Goal: Entertainment & Leisure: Consume media (video, audio)

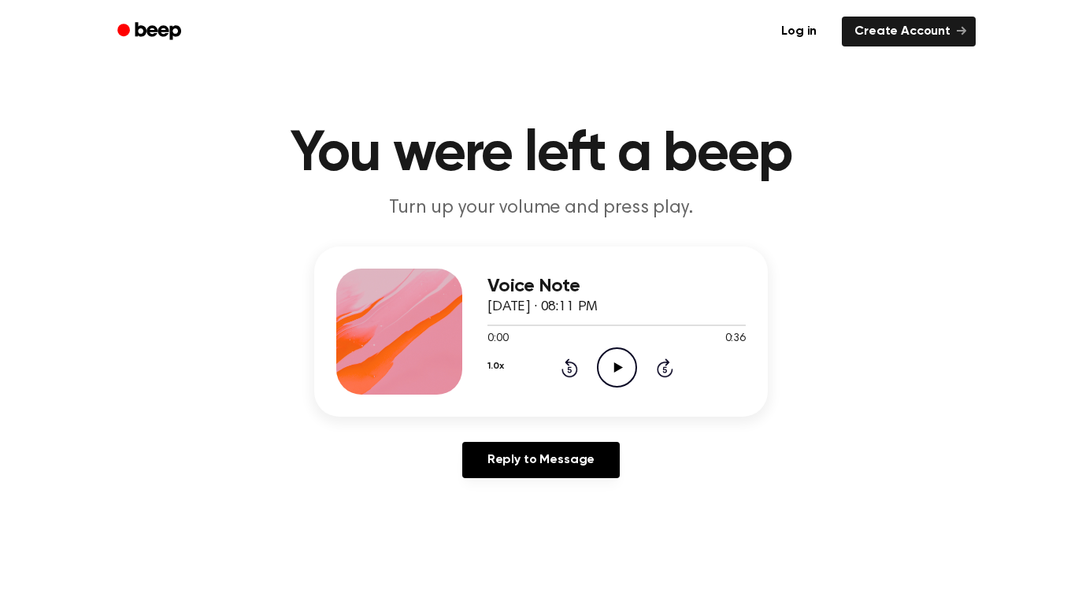
click at [618, 378] on icon "Play Audio" at bounding box center [617, 367] width 40 height 40
click at [620, 367] on icon at bounding box center [616, 367] width 7 height 10
click at [619, 366] on icon at bounding box center [617, 367] width 9 height 10
click at [565, 367] on icon "Rewind 5 seconds" at bounding box center [569, 368] width 17 height 20
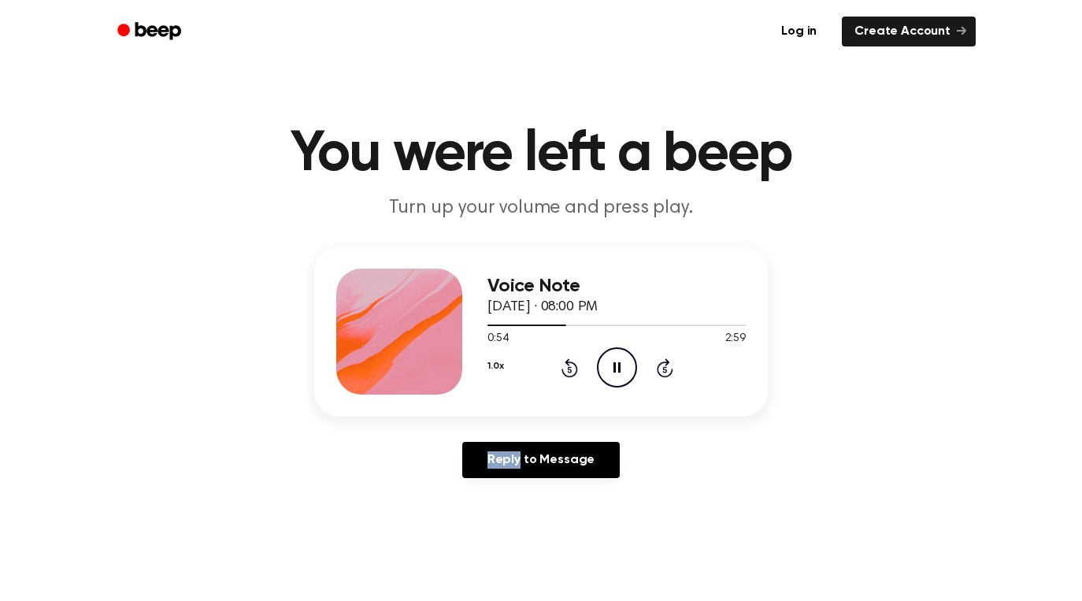
click at [565, 367] on icon "Rewind 5 seconds" at bounding box center [569, 368] width 17 height 20
click at [869, 315] on div "Voice Note October 2, 2025 · 08:00 PM 0:40 2:59 Your browser does not support t…" at bounding box center [541, 368] width 1044 height 244
click at [612, 367] on icon "Pause Audio" at bounding box center [617, 367] width 40 height 40
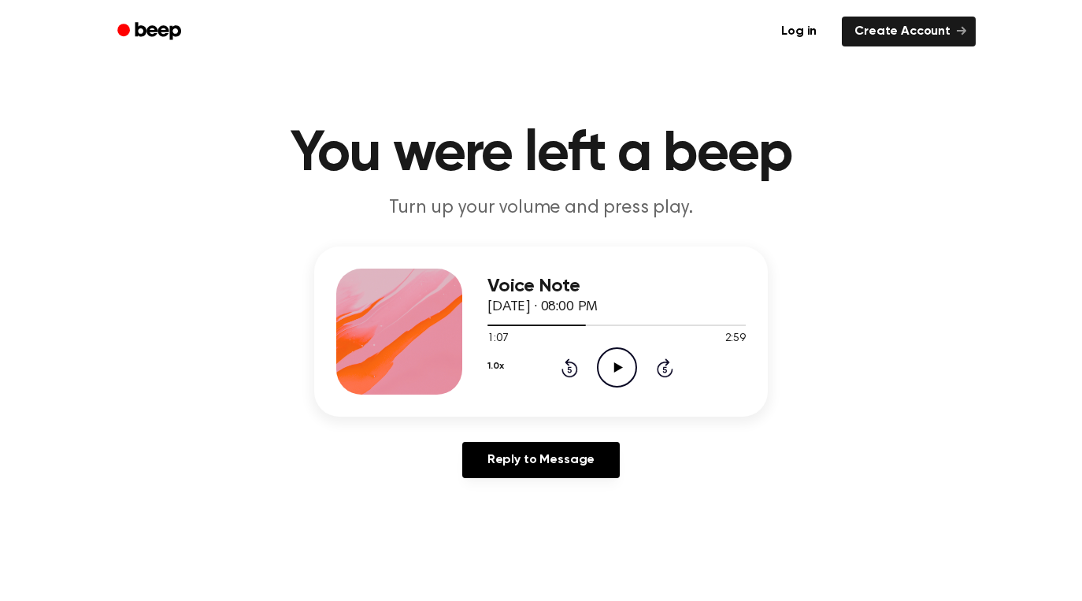
click at [612, 367] on icon "Play Audio" at bounding box center [617, 367] width 40 height 40
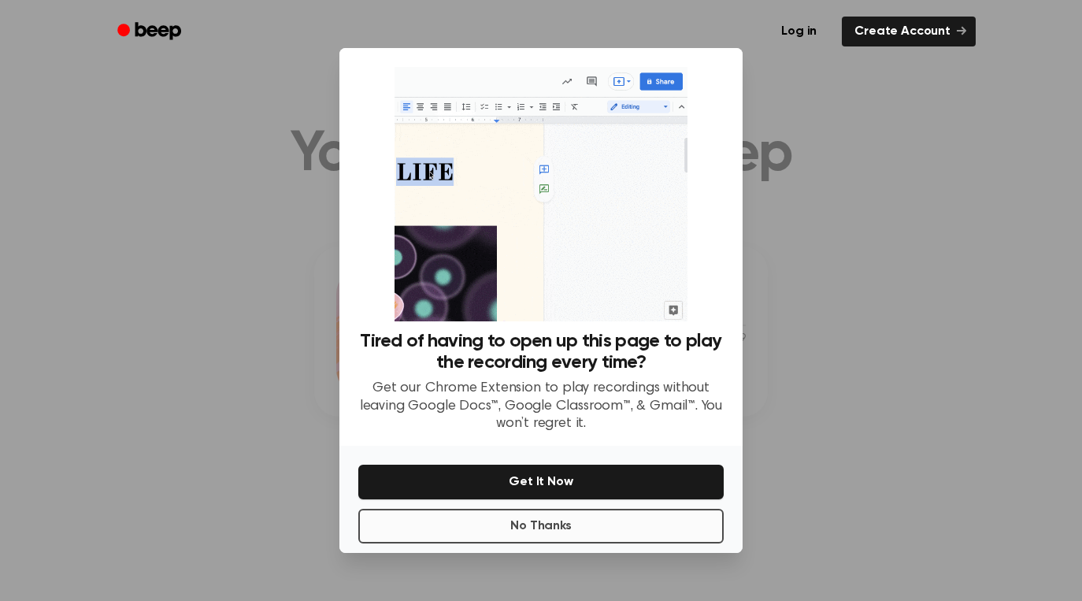
click at [502, 538] on button "No Thanks" at bounding box center [540, 526] width 365 height 35
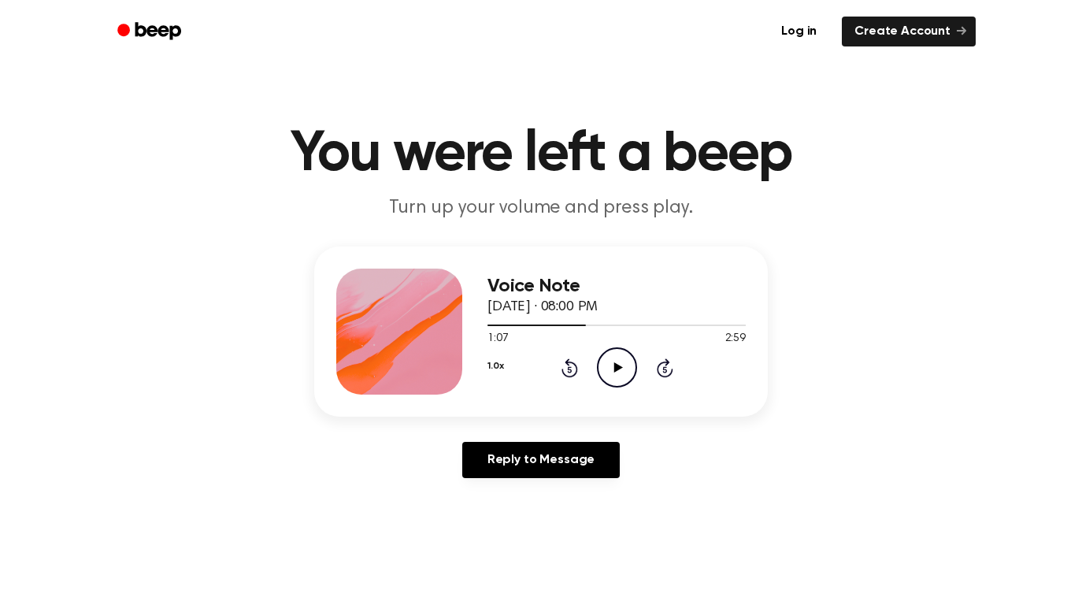
click at [622, 365] on icon "Play Audio" at bounding box center [617, 367] width 40 height 40
click at [613, 368] on icon at bounding box center [616, 367] width 7 height 10
click at [615, 365] on icon at bounding box center [617, 367] width 9 height 10
click at [613, 371] on icon at bounding box center [616, 367] width 7 height 10
click at [624, 356] on icon "Play Audio" at bounding box center [617, 367] width 40 height 40
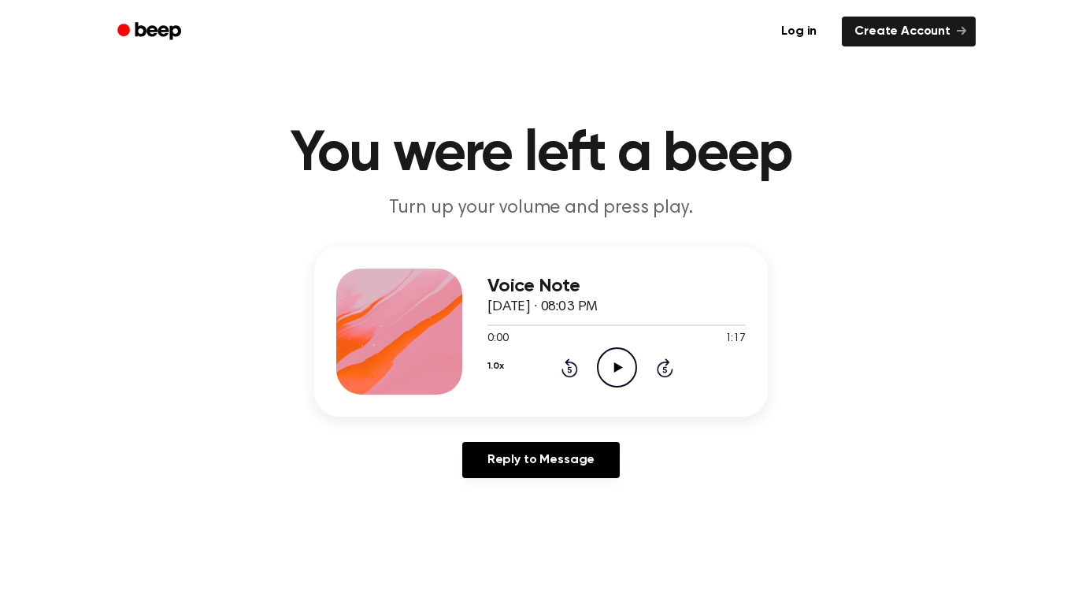
click at [620, 357] on icon "Play Audio" at bounding box center [617, 367] width 40 height 40
click at [613, 370] on icon at bounding box center [616, 367] width 7 height 10
click at [613, 378] on icon "Play Audio" at bounding box center [617, 367] width 40 height 40
click at [613, 378] on icon "Pause Audio" at bounding box center [617, 367] width 40 height 40
click at [620, 376] on icon "Play Audio" at bounding box center [617, 367] width 40 height 40
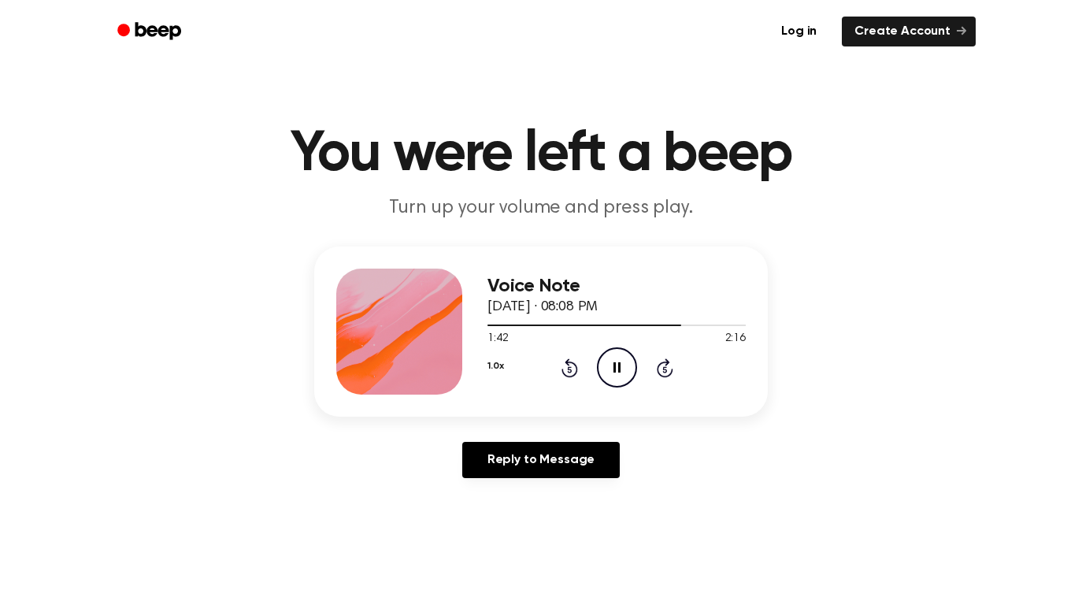
click at [620, 376] on icon "Pause Audio" at bounding box center [617, 367] width 40 height 40
click at [626, 355] on icon "Play Audio" at bounding box center [617, 367] width 40 height 40
click at [610, 365] on icon "Play Audio" at bounding box center [617, 367] width 40 height 40
